Goal: Transaction & Acquisition: Purchase product/service

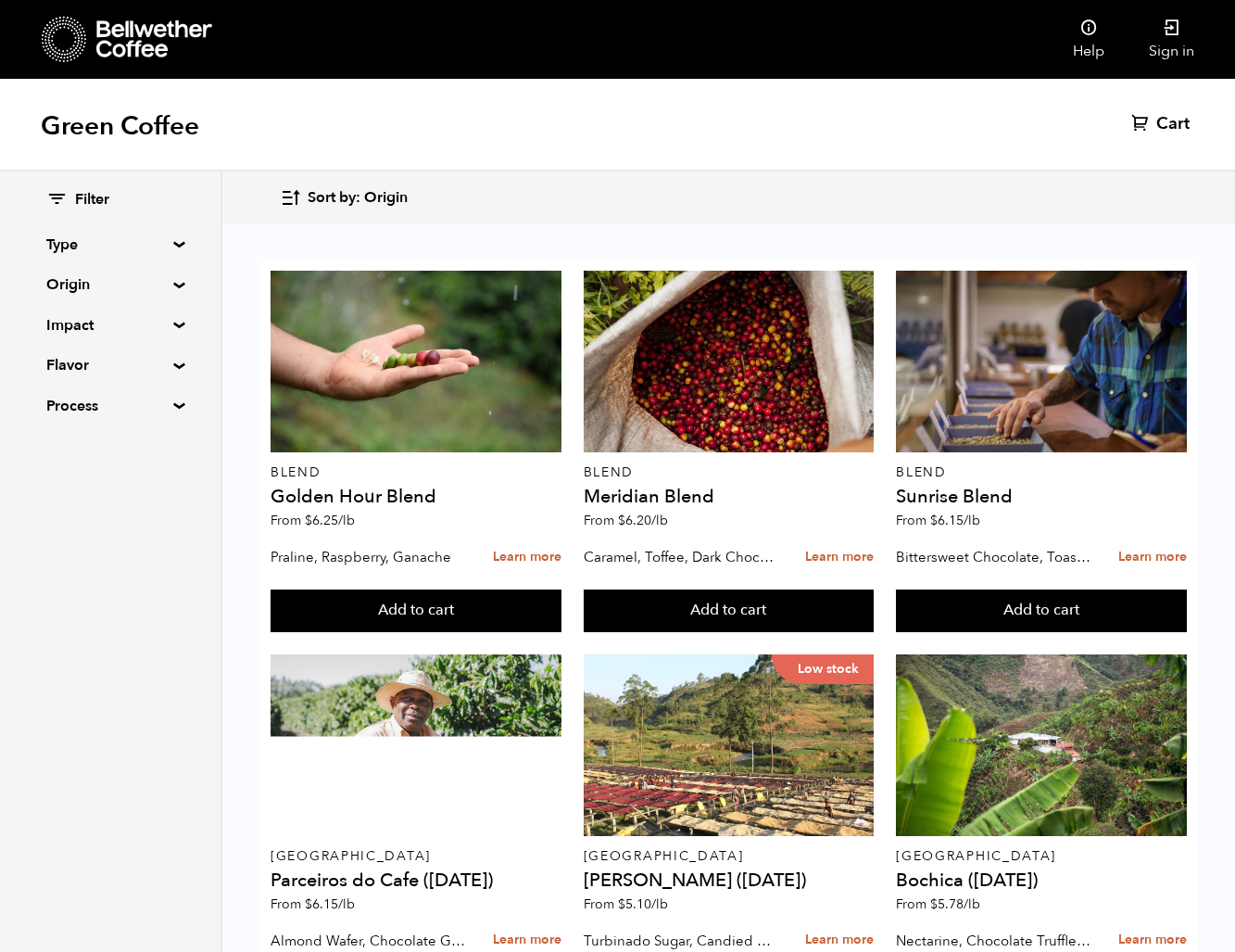
click at [105, 290] on summary "Origin" at bounding box center [110, 285] width 128 height 23
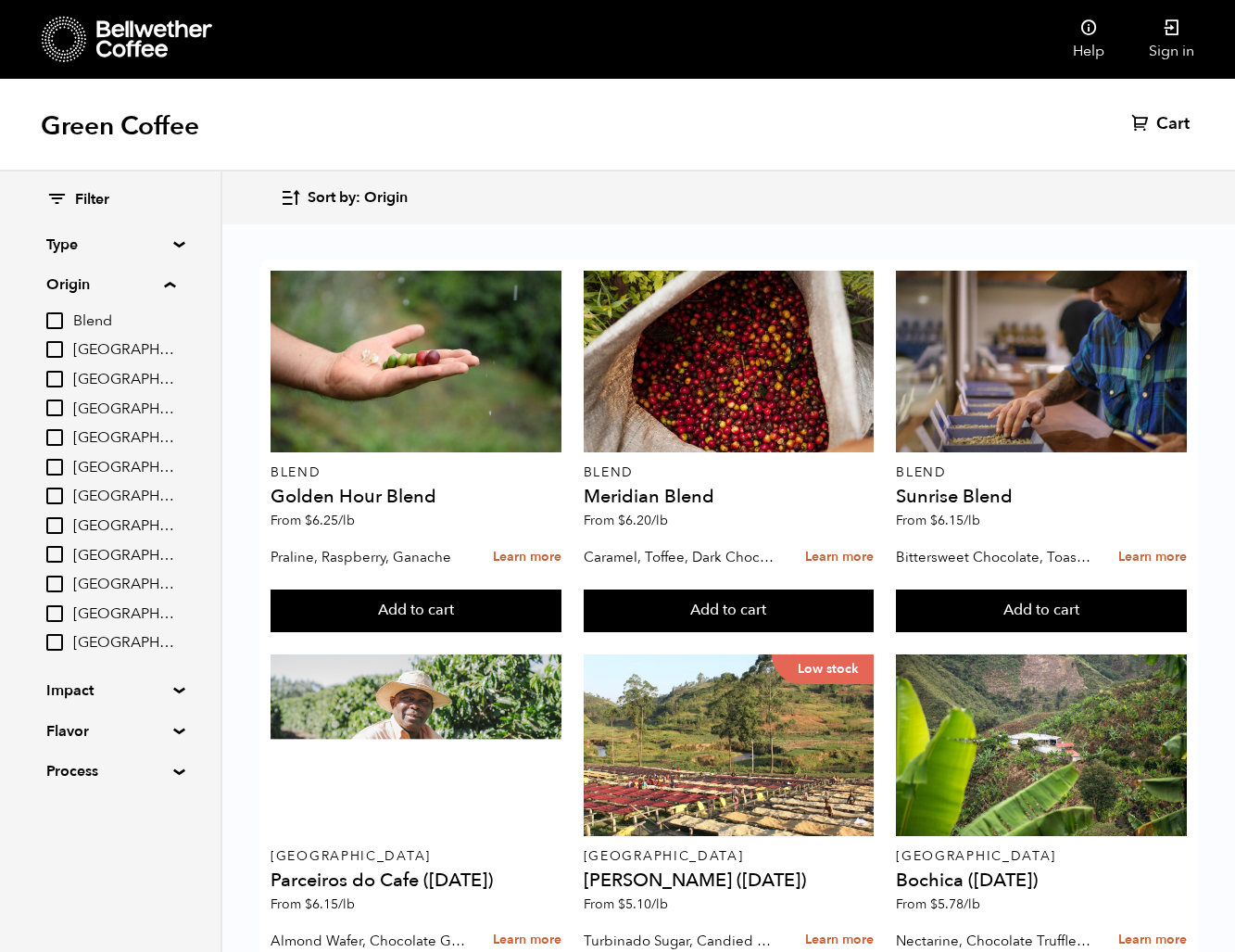
click at [60, 495] on input "[GEOGRAPHIC_DATA]" at bounding box center [55, 496] width 17 height 17
checkbox input "true"
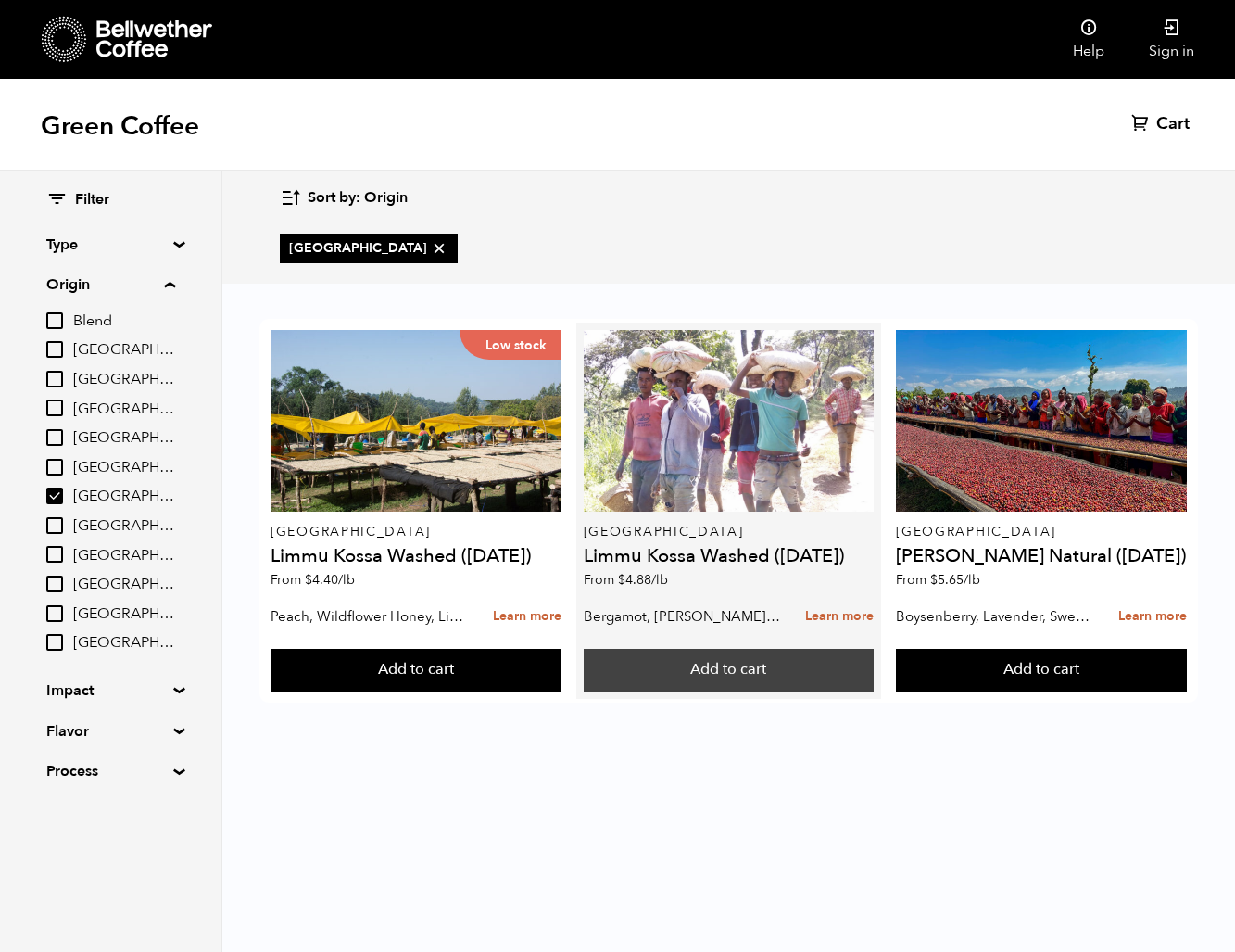
click at [562, 675] on button "Add to cart" at bounding box center [416, 670] width 291 height 42
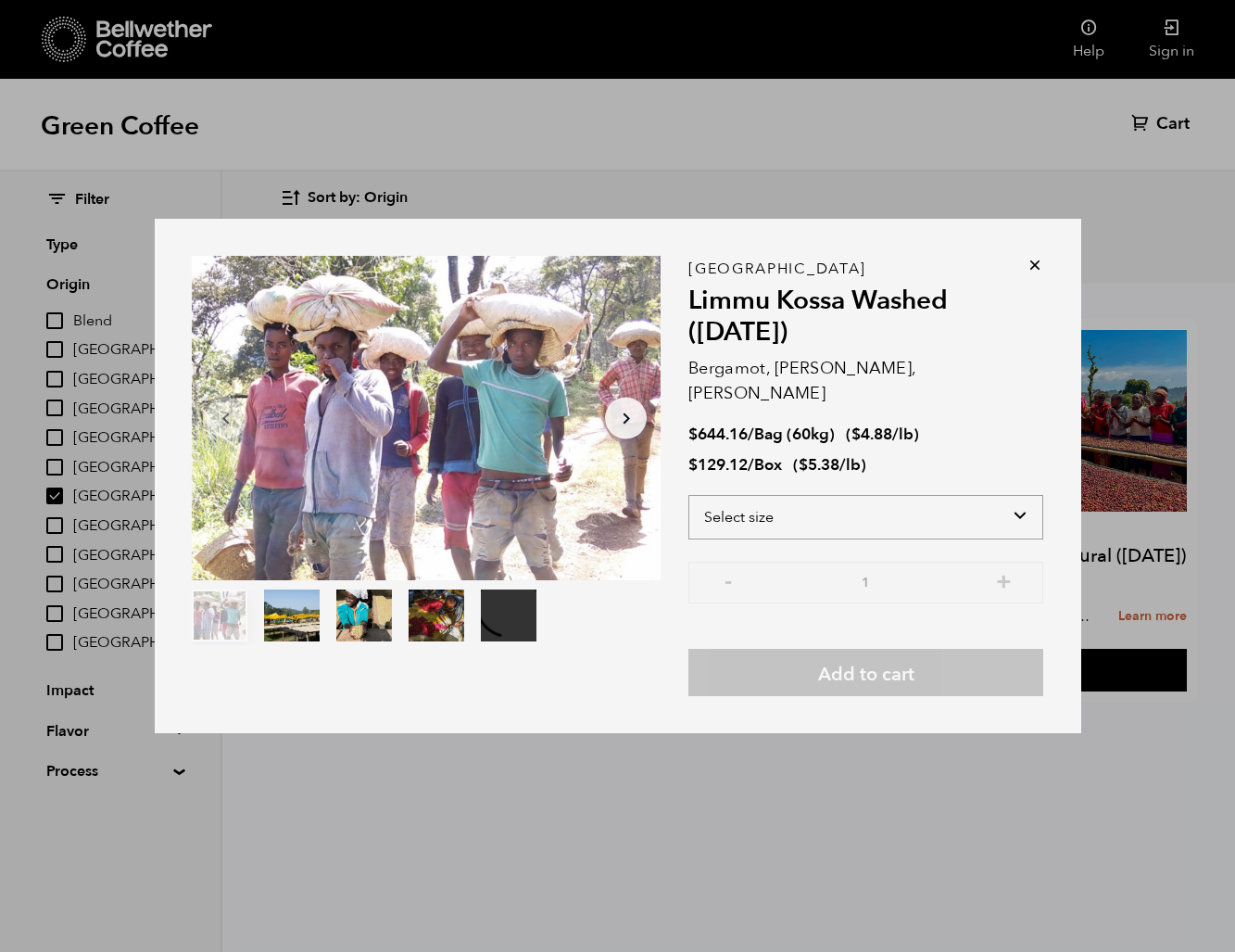
click at [822, 509] on select "Select size Bag (60kg) (132 lbs) Box (24 lbs)" at bounding box center [865, 516] width 355 height 44
click at [689, 495] on select "Select size Bag (60kg) (132 lbs) Box (24 lbs)" at bounding box center [865, 516] width 355 height 44
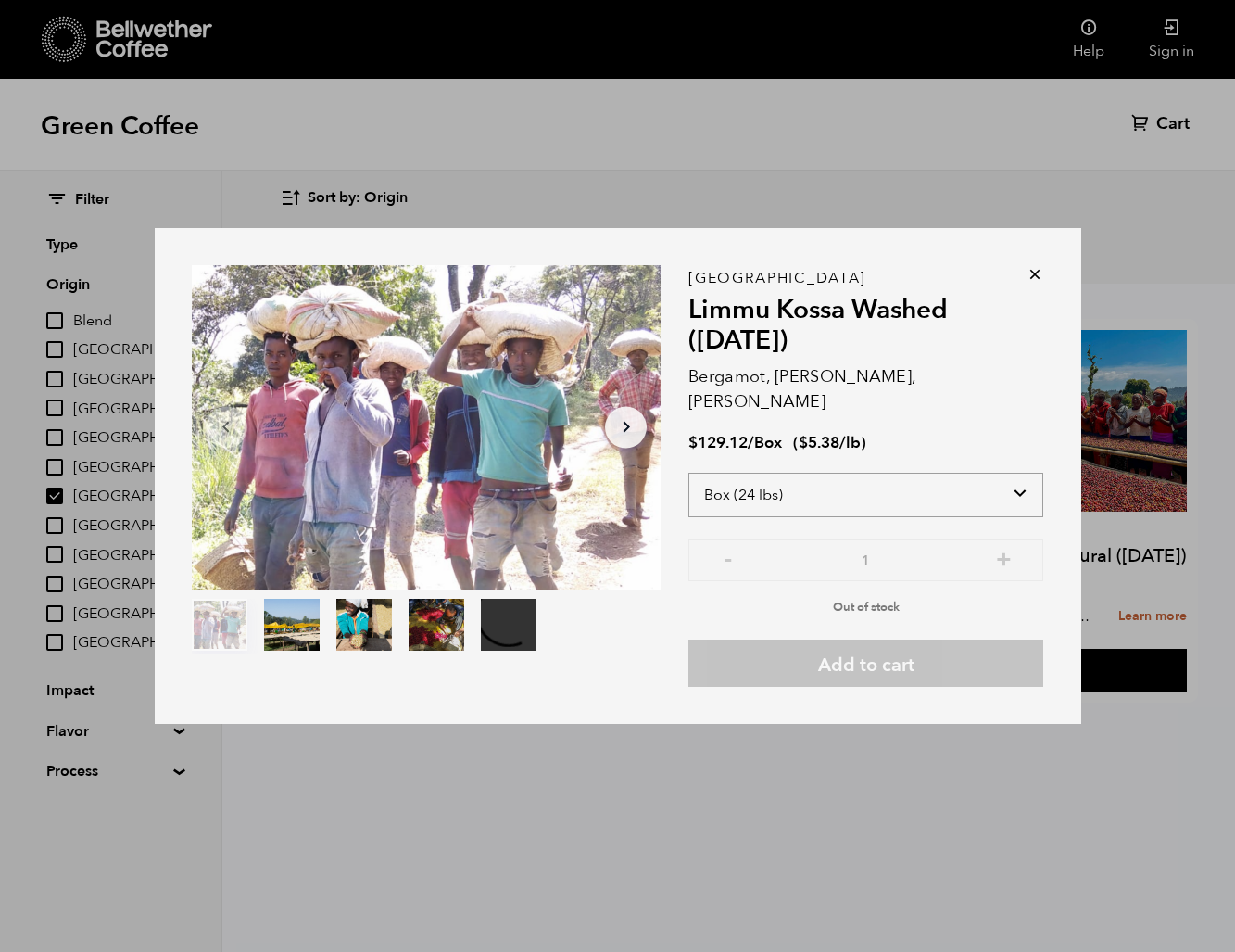
click at [878, 487] on select "Select size Bag (60kg) (132 lbs) Box (24 lbs)" at bounding box center [865, 494] width 355 height 44
click at [689, 472] on select "Select size Bag (60kg) (132 lbs) Box (24 lbs)" at bounding box center [865, 494] width 355 height 44
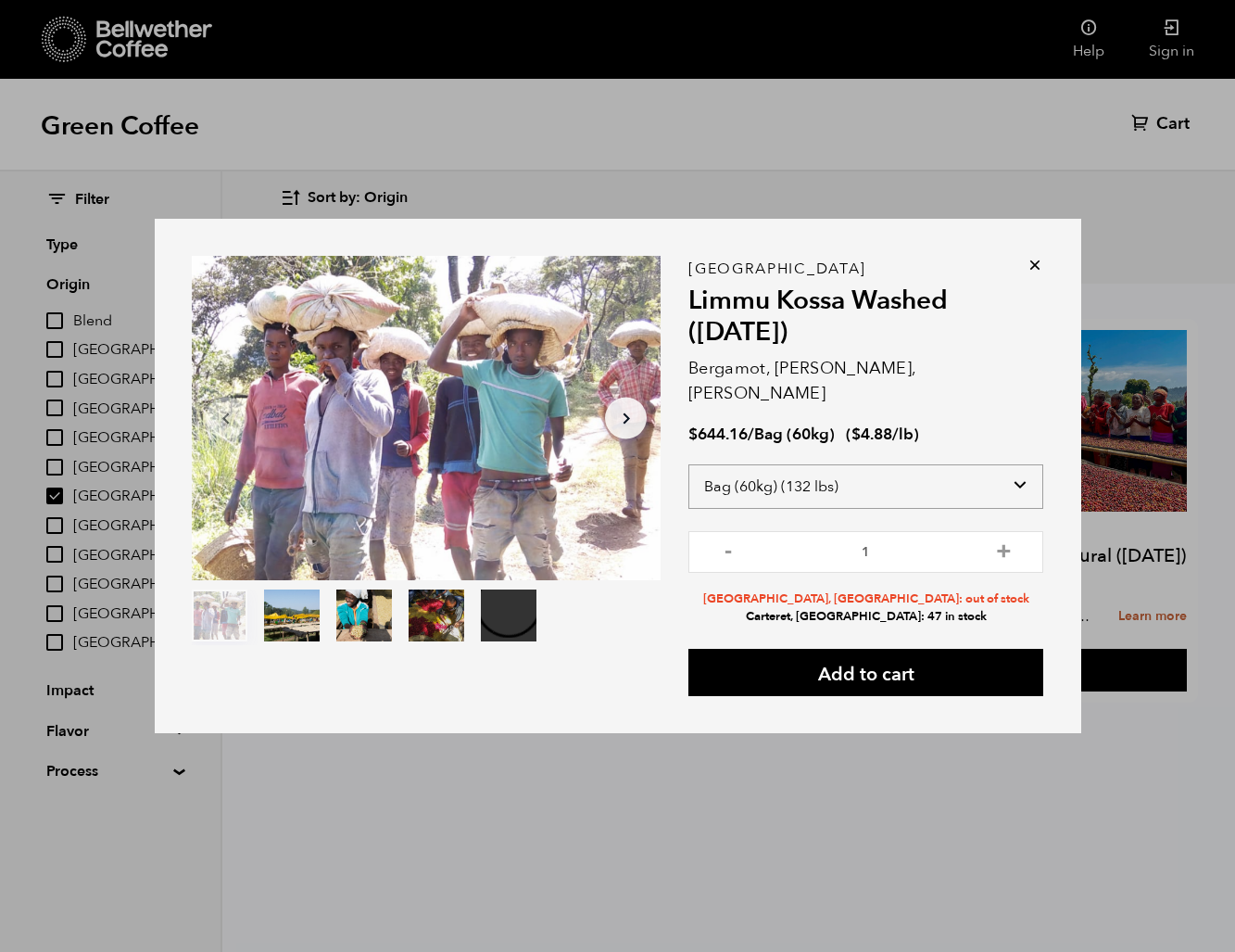
click at [936, 474] on select "Select size Bag (60kg) (132 lbs) Box (24 lbs)" at bounding box center [865, 486] width 355 height 44
select select "box"
click at [689, 465] on select "Select size Bag (60kg) (132 lbs) Box (24 lbs)" at bounding box center [865, 486] width 355 height 44
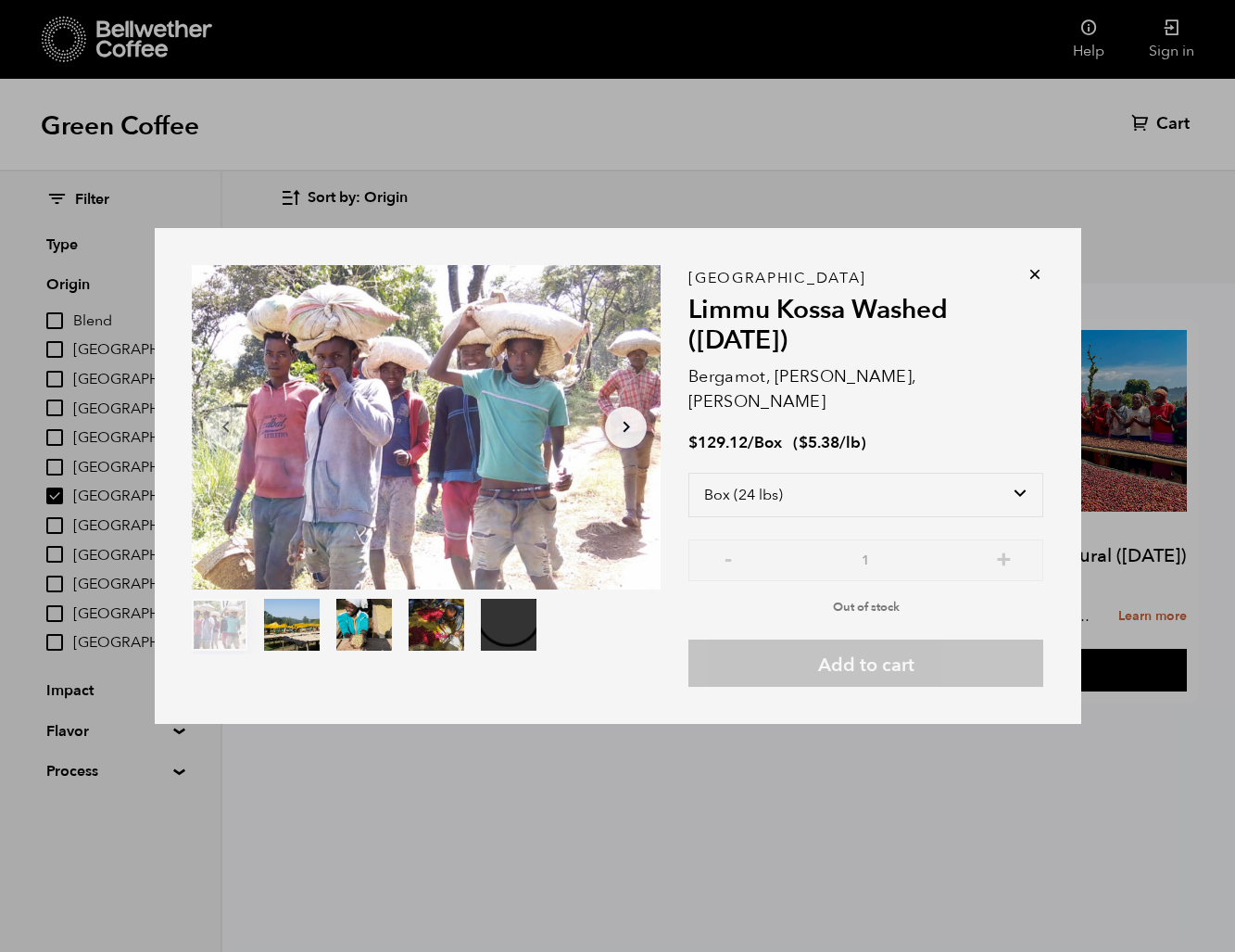
click at [1038, 283] on icon at bounding box center [1035, 275] width 19 height 19
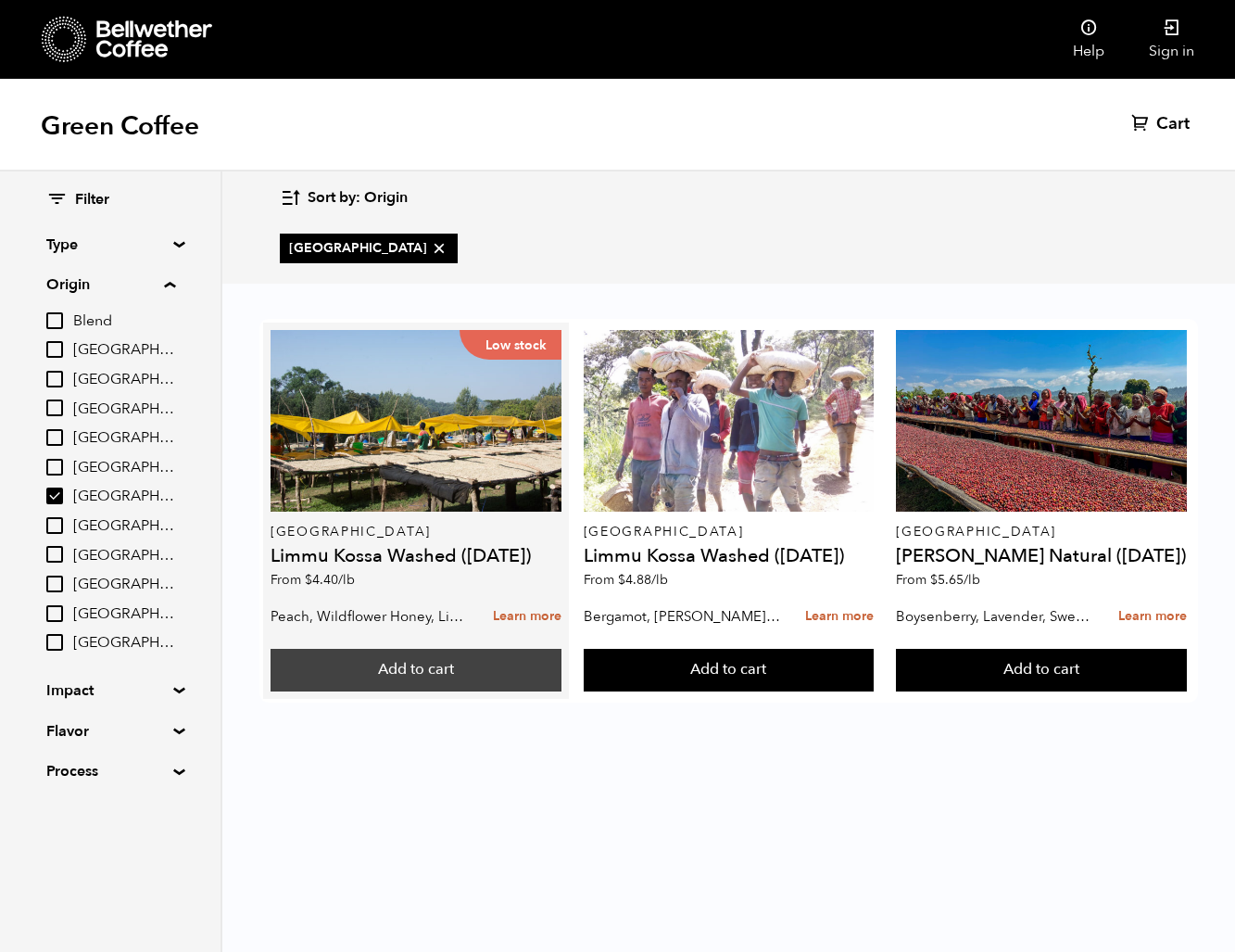
click at [442, 664] on button "Add to cart" at bounding box center [416, 670] width 291 height 42
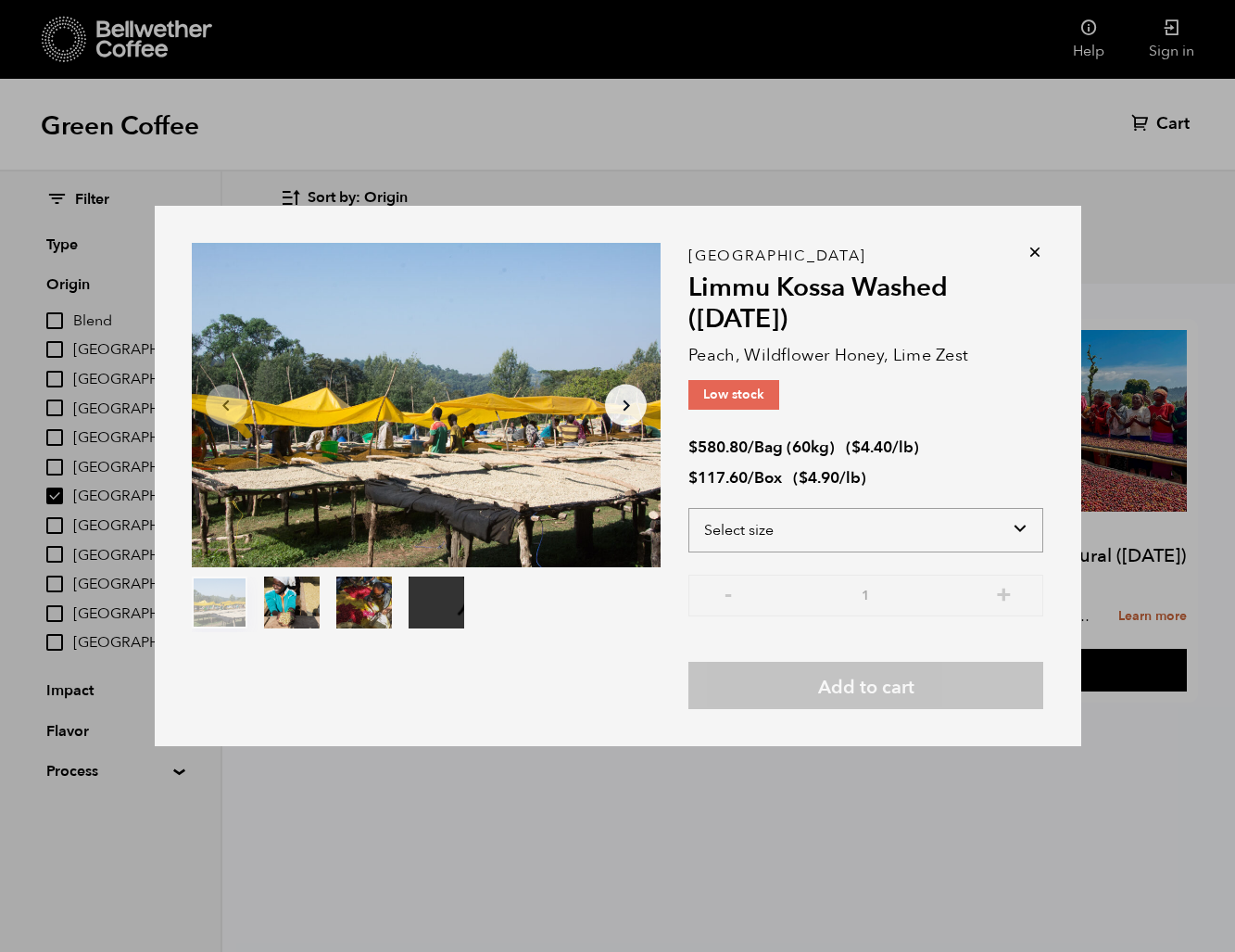
click at [830, 528] on select "Select size Bag (60kg) (132 lbs) Box (24 lbs)" at bounding box center [865, 530] width 355 height 44
select select "box"
click at [689, 508] on select "Select size Bag (60kg) (132 lbs) Box (24 lbs)" at bounding box center [865, 530] width 355 height 44
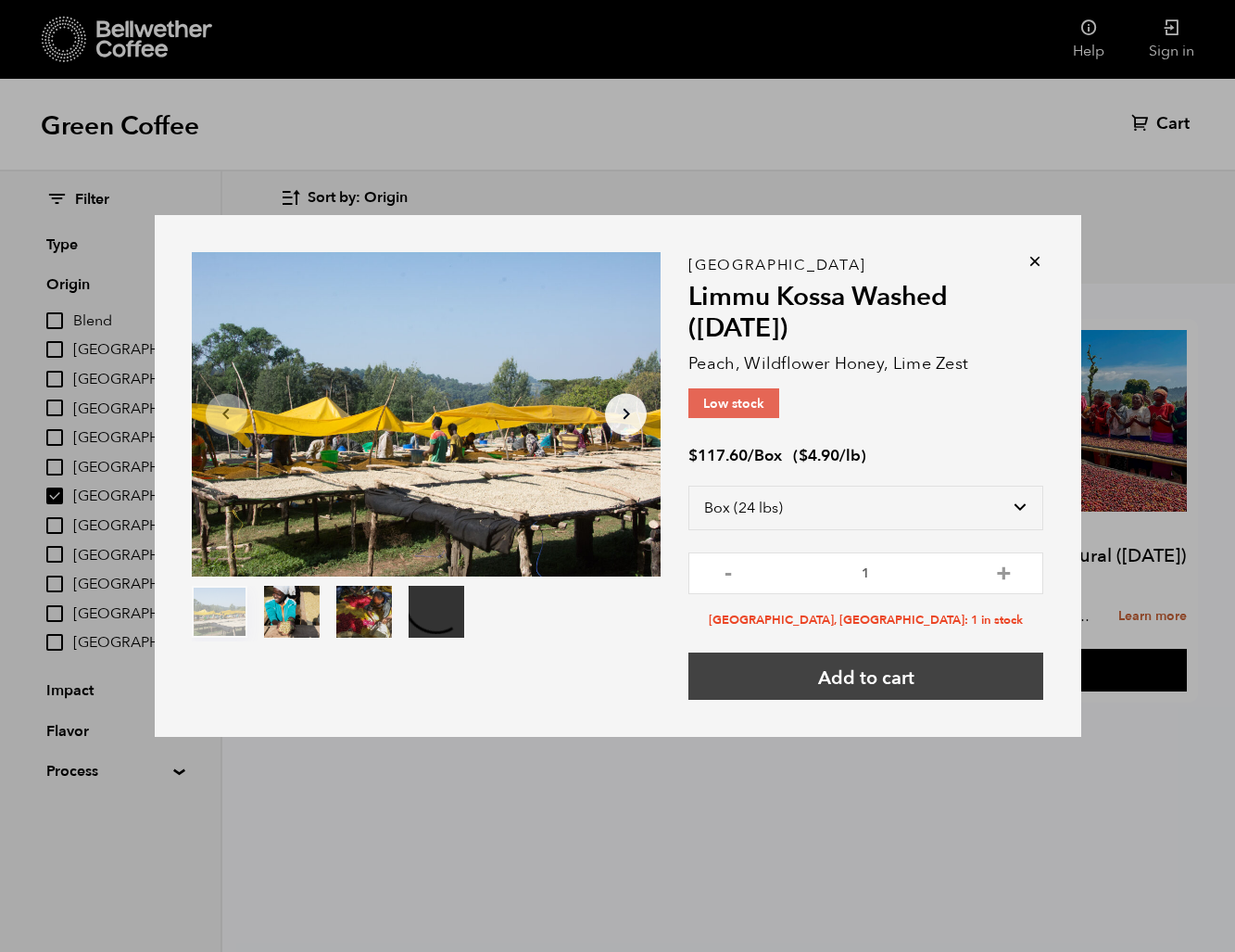
click at [1009, 682] on button "Add to cart" at bounding box center [865, 675] width 355 height 47
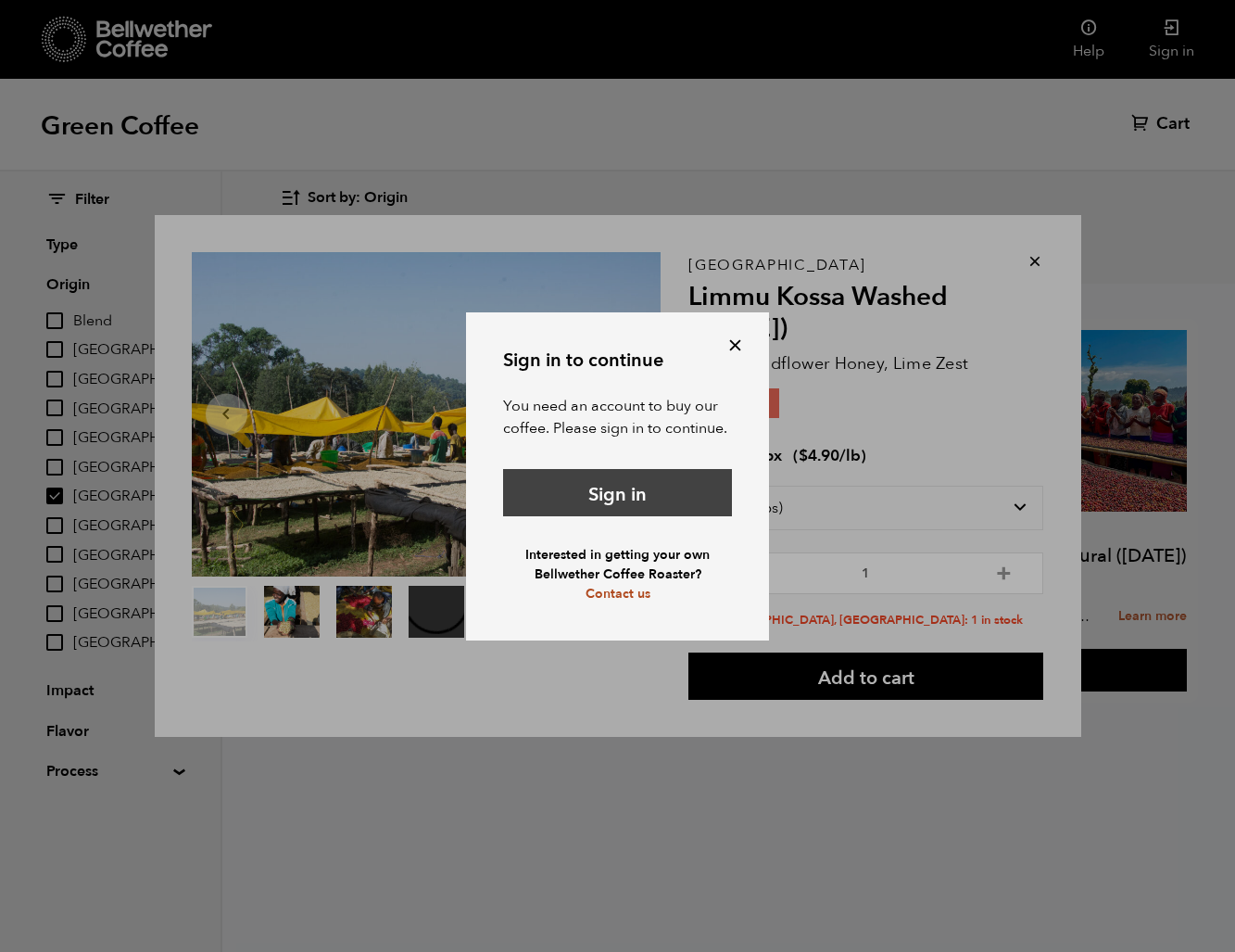
click at [706, 497] on link "Sign in" at bounding box center [617, 492] width 229 height 47
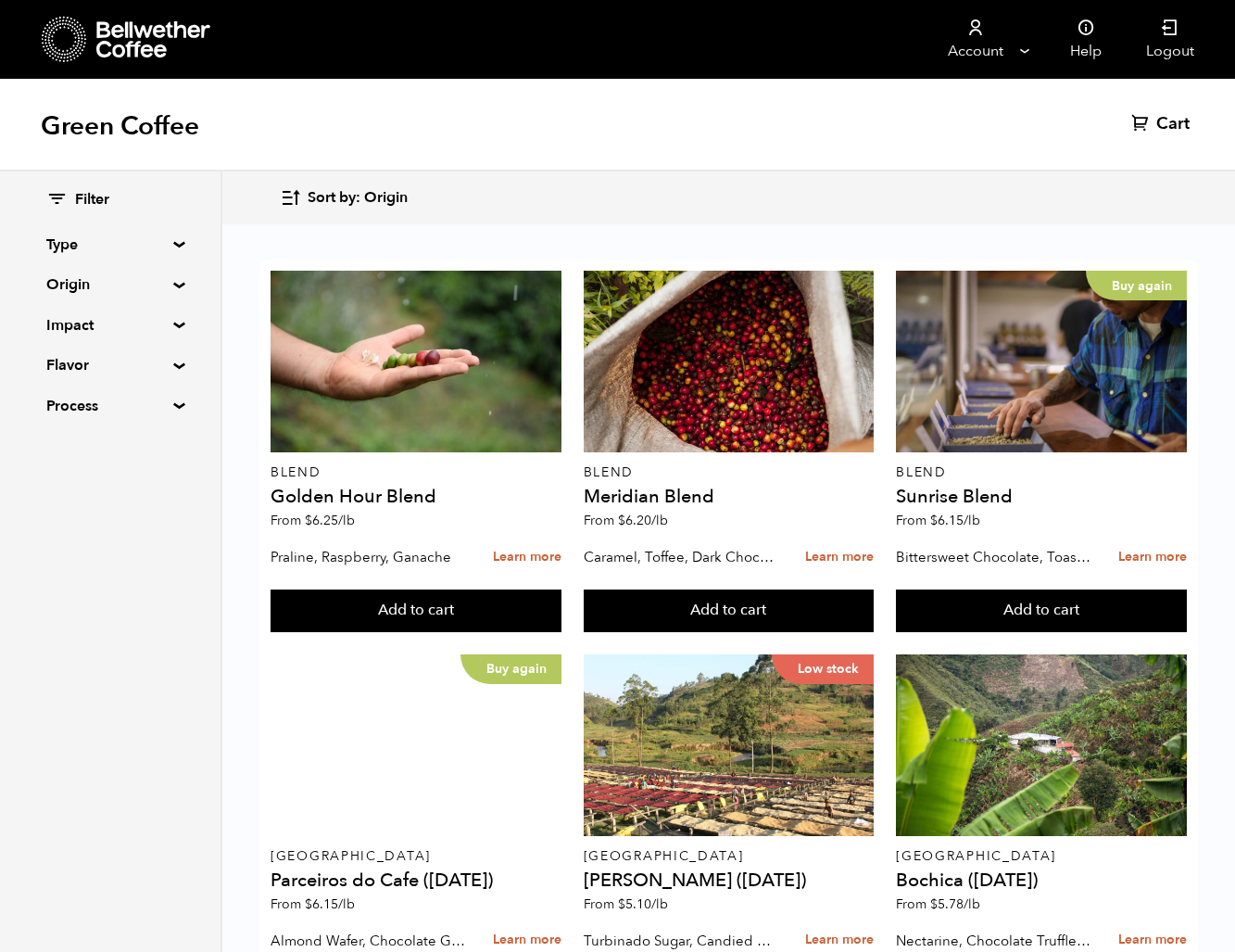
drag, startPoint x: 160, startPoint y: 284, endPoint x: 163, endPoint y: 294, distance: 10.4
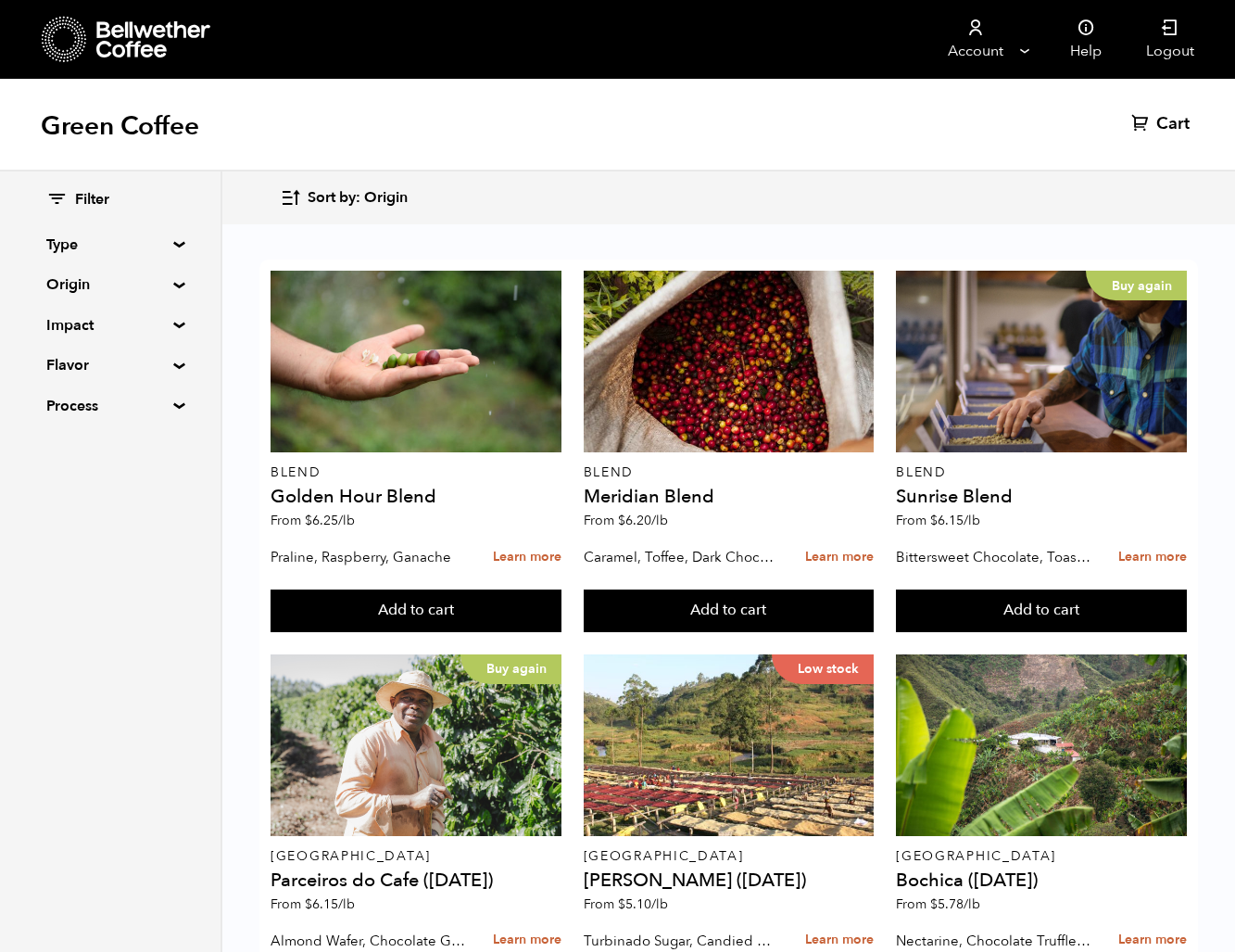
click at [161, 284] on summary "Origin" at bounding box center [110, 285] width 128 height 23
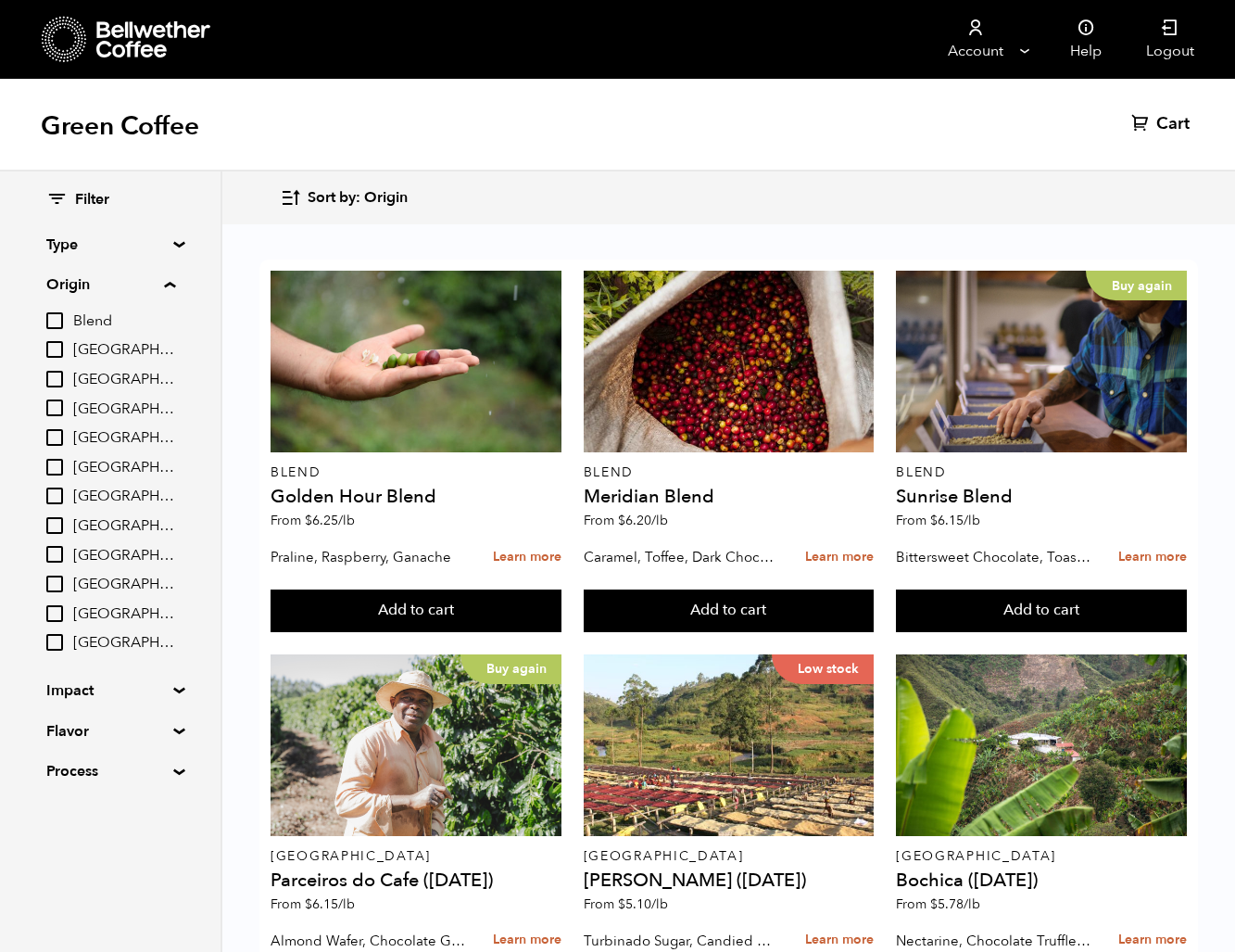
click at [109, 490] on span "[GEOGRAPHIC_DATA]" at bounding box center [124, 497] width 102 height 21
click at [0, 0] on input "[GEOGRAPHIC_DATA]" at bounding box center [0, 0] width 0 height 0
checkbox input "true"
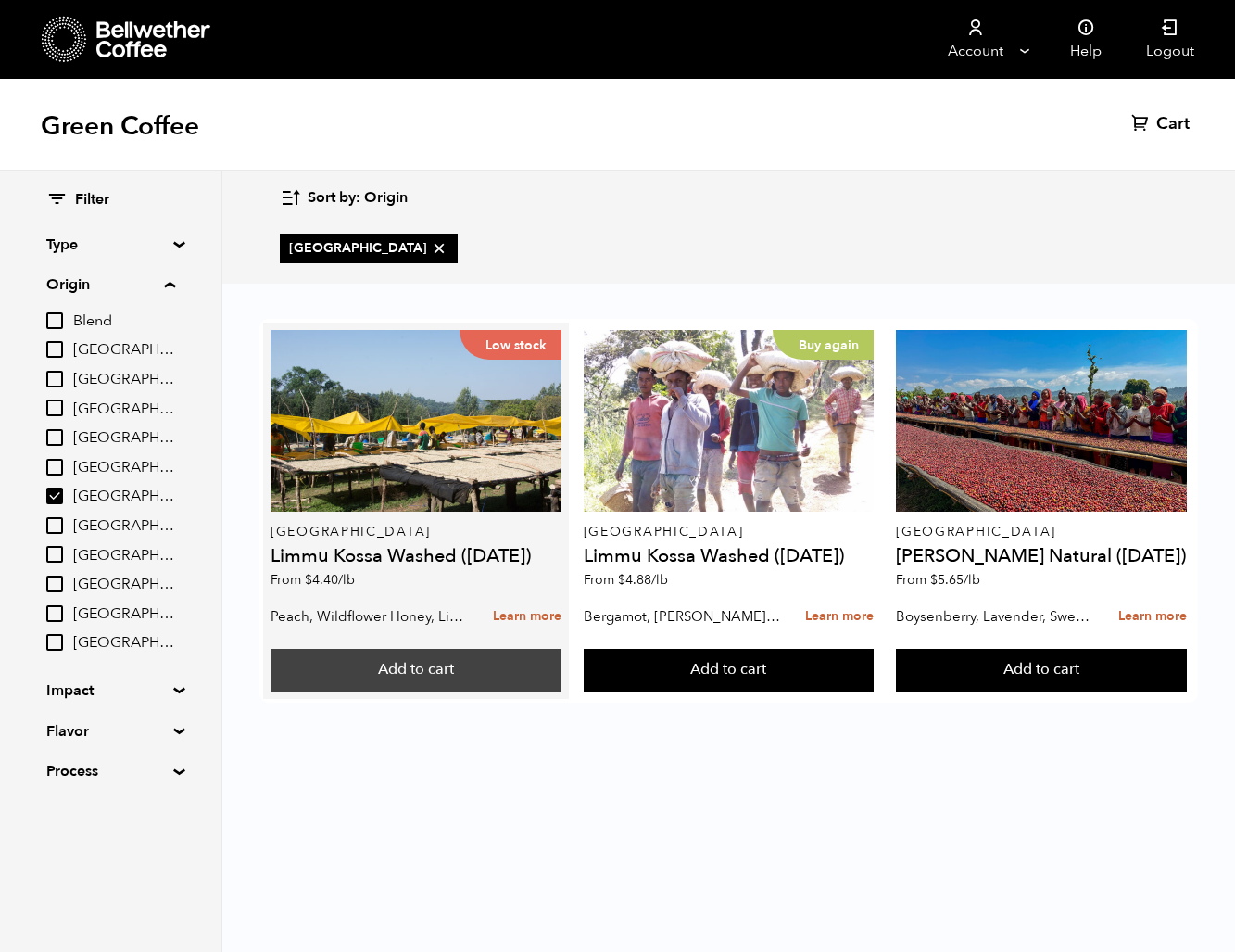
click at [451, 680] on button "Add to cart" at bounding box center [416, 670] width 291 height 42
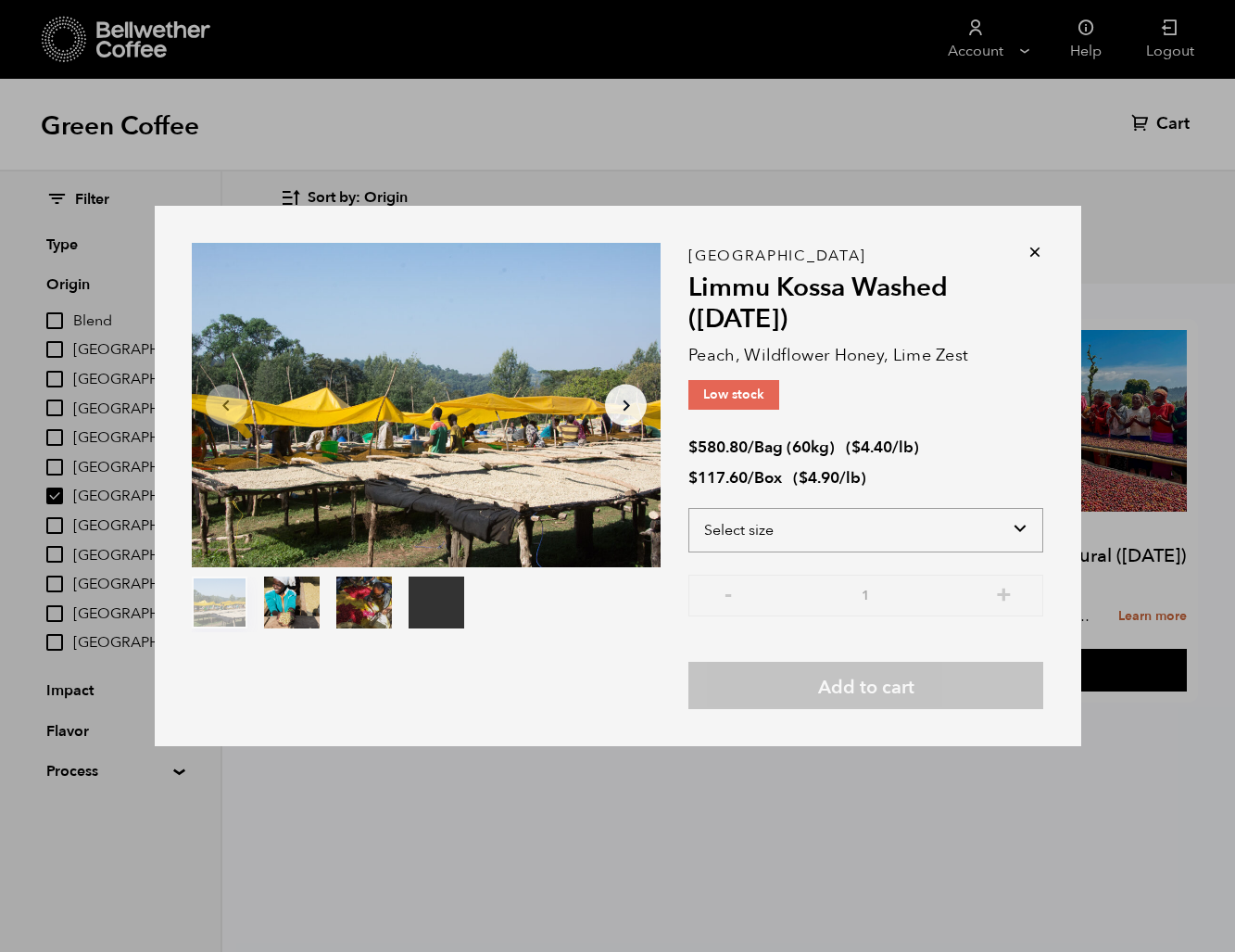
click at [808, 528] on select "Select size Bag (60kg) (132 lbs) Box (24 lbs)" at bounding box center [865, 530] width 355 height 44
select select "box"
click at [689, 508] on select "Select size Bag (60kg) (132 lbs) Box (24 lbs)" at bounding box center [865, 530] width 355 height 44
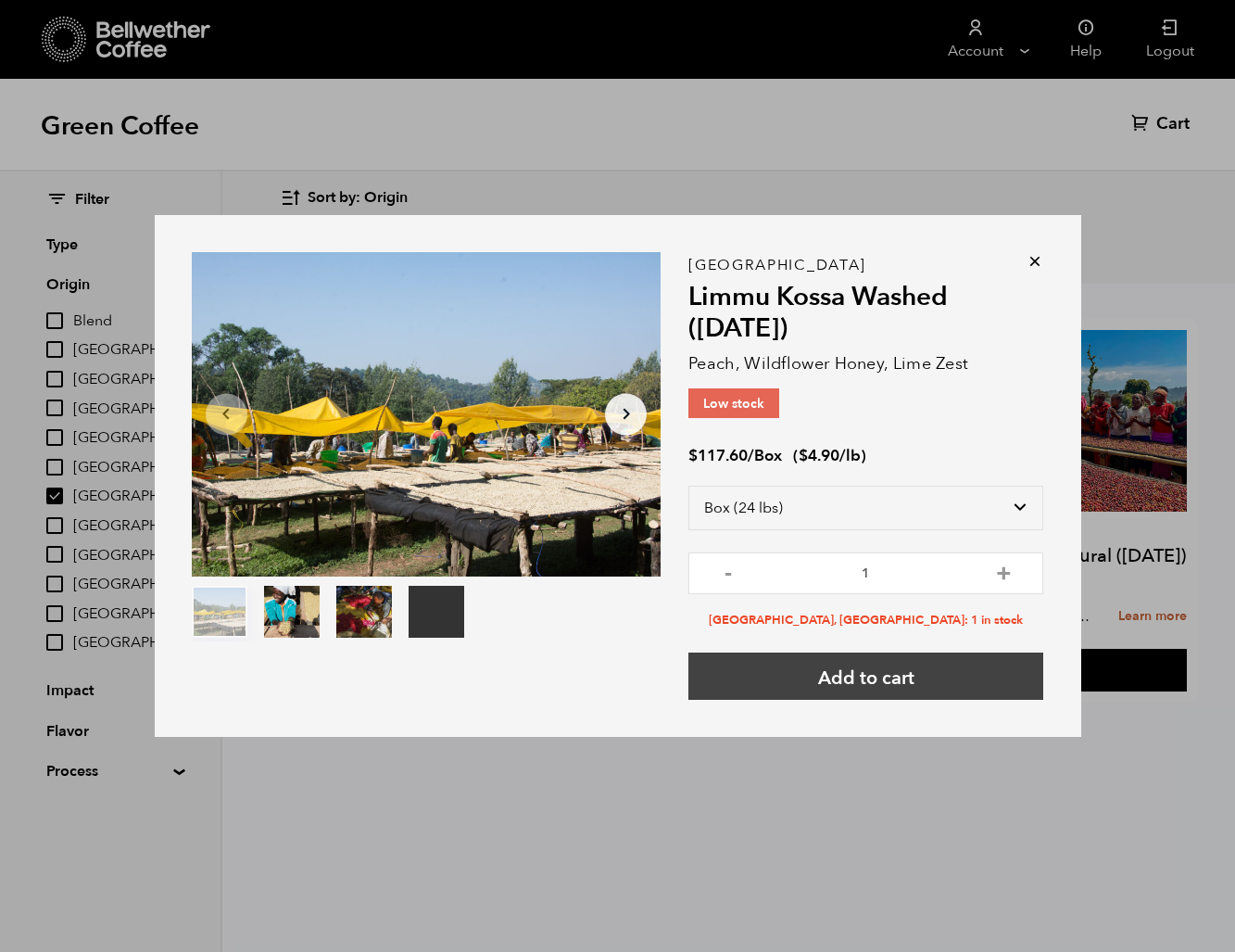
click at [880, 675] on button "Add to cart" at bounding box center [865, 675] width 355 height 47
